Goal: Task Accomplishment & Management: Use online tool/utility

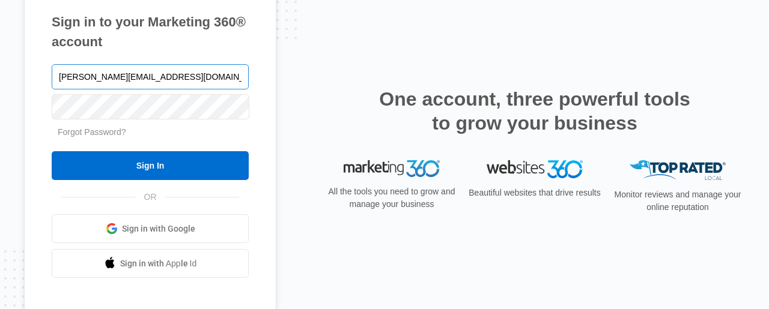
type input "[PERSON_NAME][EMAIL_ADDRESS][DOMAIN_NAME]"
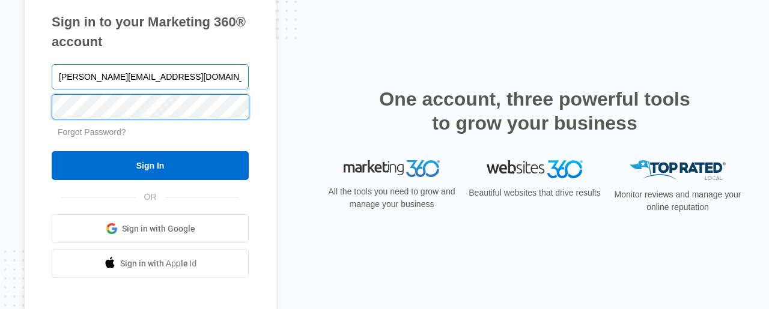
click at [52, 151] on input "Sign In" at bounding box center [150, 165] width 197 height 29
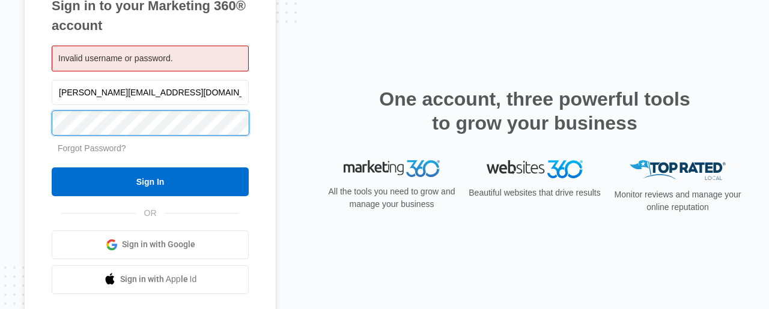
click at [52, 168] on input "Sign In" at bounding box center [150, 182] width 197 height 29
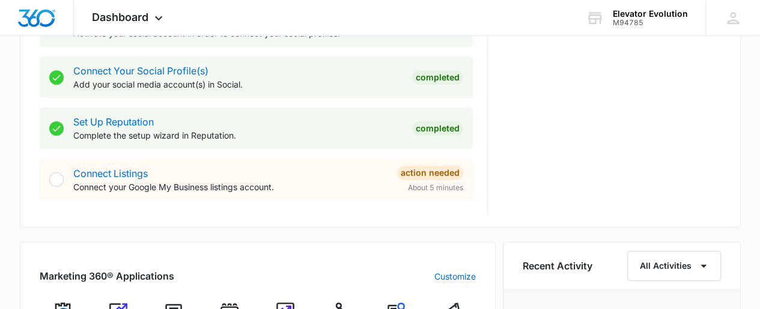
scroll to position [812, 0]
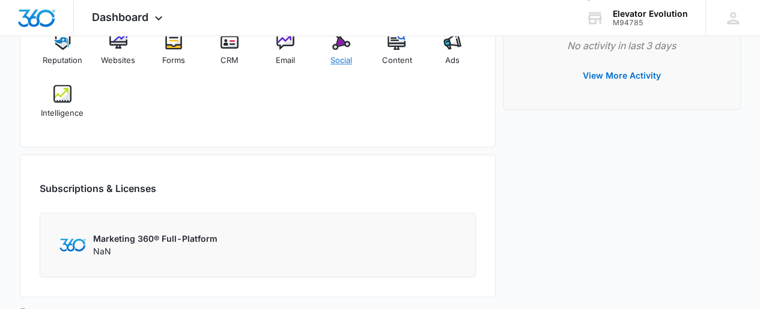
click at [342, 43] on img at bounding box center [341, 41] width 18 height 18
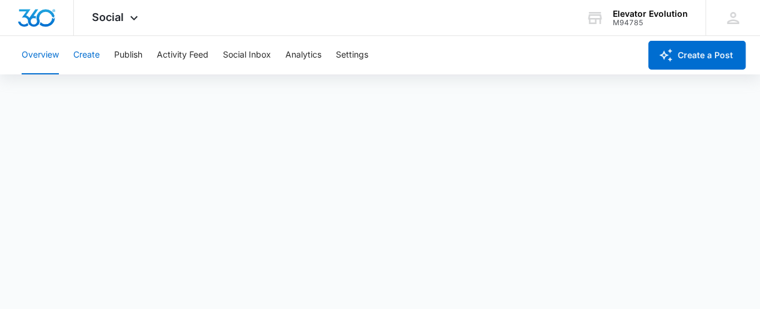
click at [93, 51] on button "Create" at bounding box center [86, 55] width 26 height 38
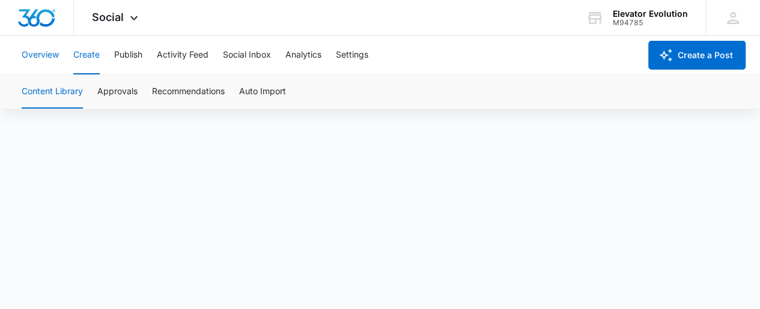
click at [45, 53] on button "Overview" at bounding box center [40, 55] width 37 height 38
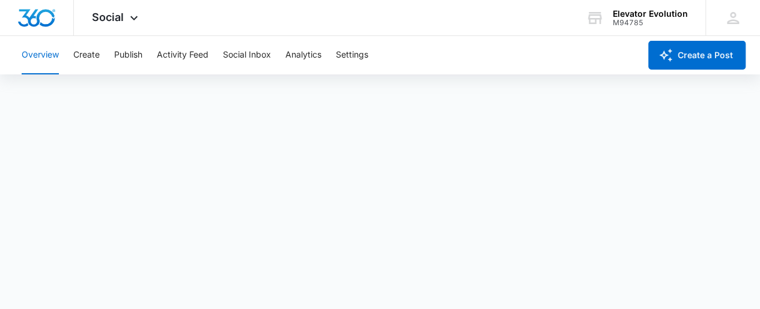
scroll to position [4, 0]
